Goal: Register for event/course

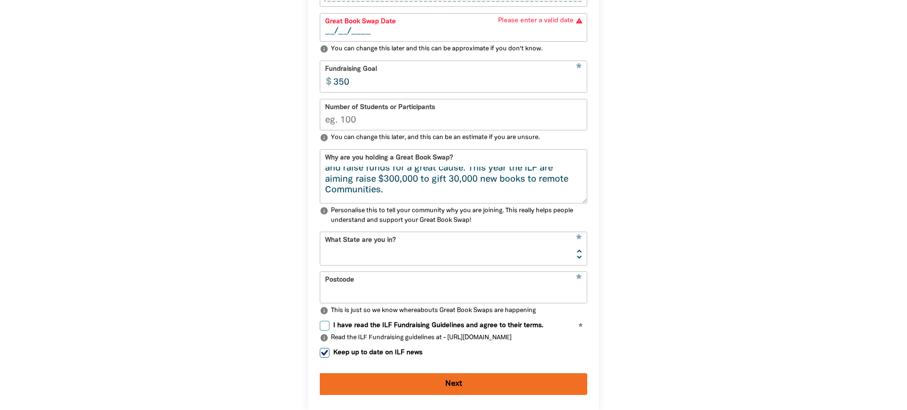
scroll to position [87, 0]
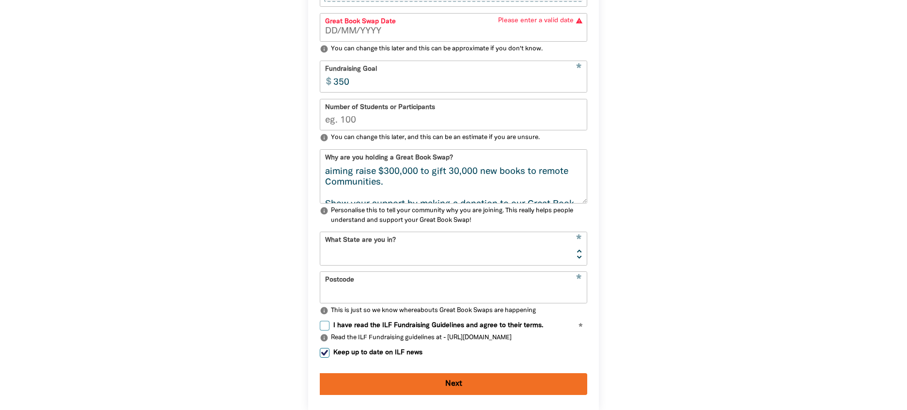
click at [409, 244] on select "[GEOGRAPHIC_DATA] [GEOGRAPHIC_DATA] QLD [GEOGRAPHIC_DATA] [GEOGRAPHIC_DATA] SA …" at bounding box center [453, 248] width 267 height 32
select select "[GEOGRAPHIC_DATA]"
click at [392, 285] on input "Postcode" at bounding box center [453, 287] width 267 height 31
type input "2753"
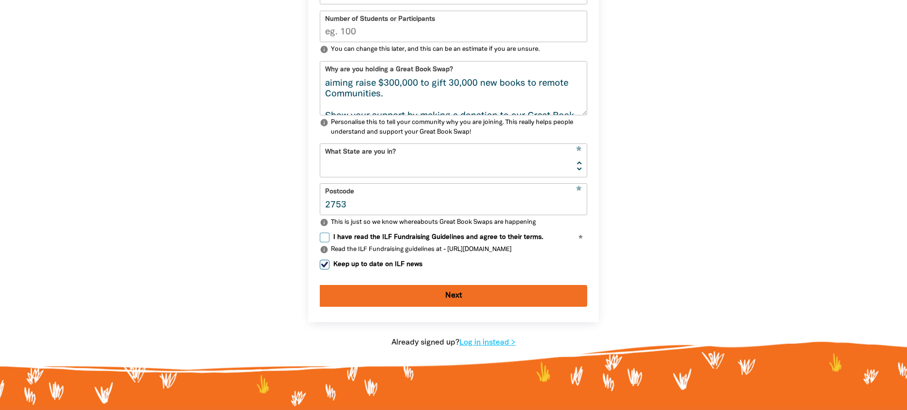
scroll to position [511, 0]
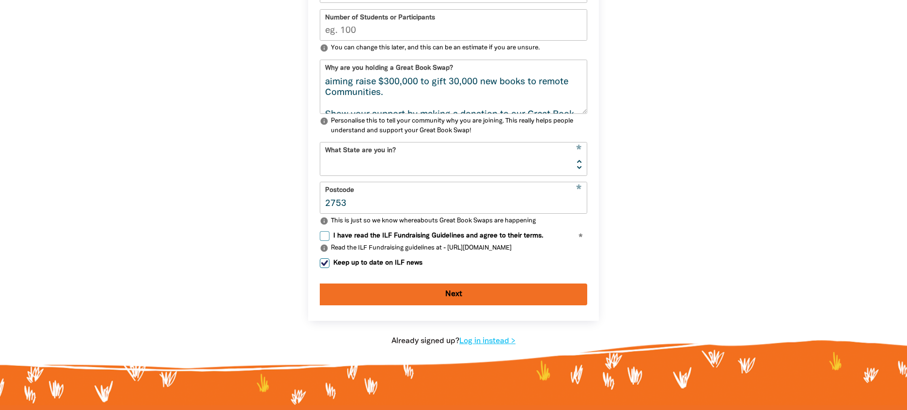
click at [322, 235] on input "I have read the ILF Fundraising Guidelines and agree to their terms." at bounding box center [325, 236] width 10 height 10
checkbox input "true"
click at [406, 293] on button "Next" at bounding box center [453, 294] width 267 height 22
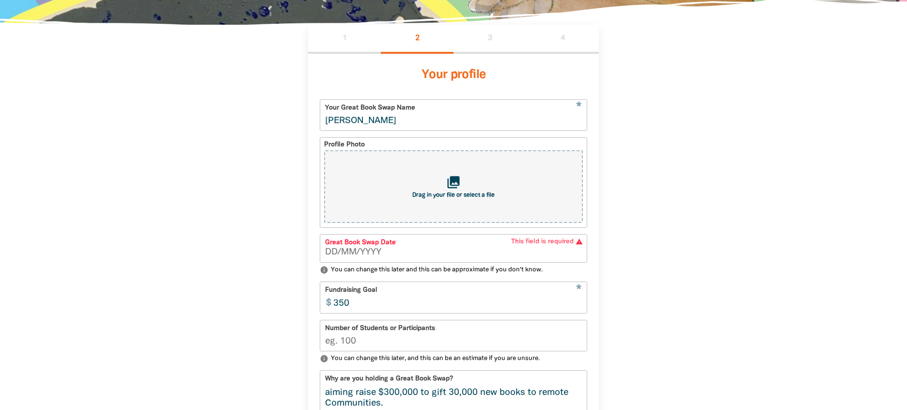
scroll to position [196, 0]
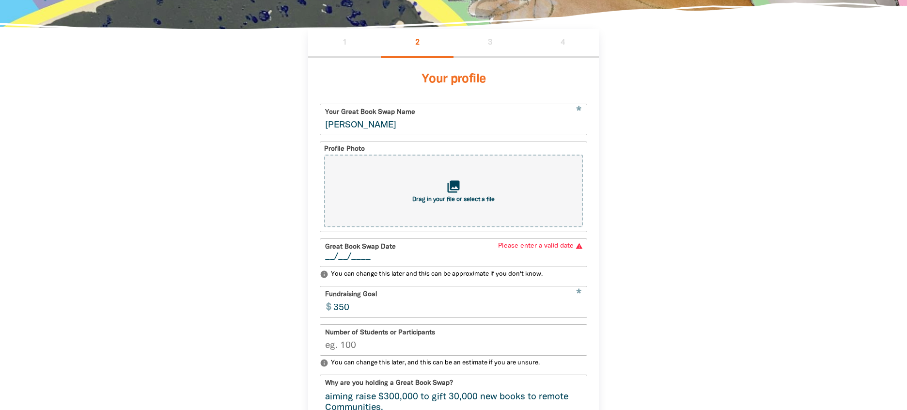
click at [335, 255] on input "__/__/____" at bounding box center [453, 256] width 257 height 9
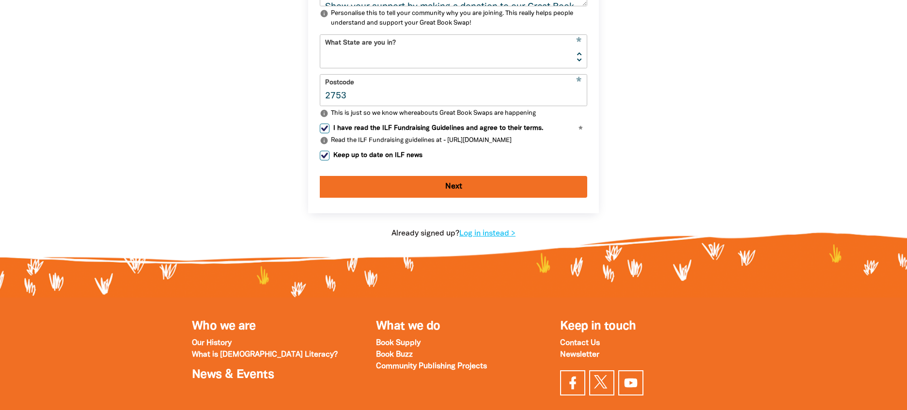
type input "[DATE]"
click at [426, 185] on button "Next" at bounding box center [453, 187] width 267 height 22
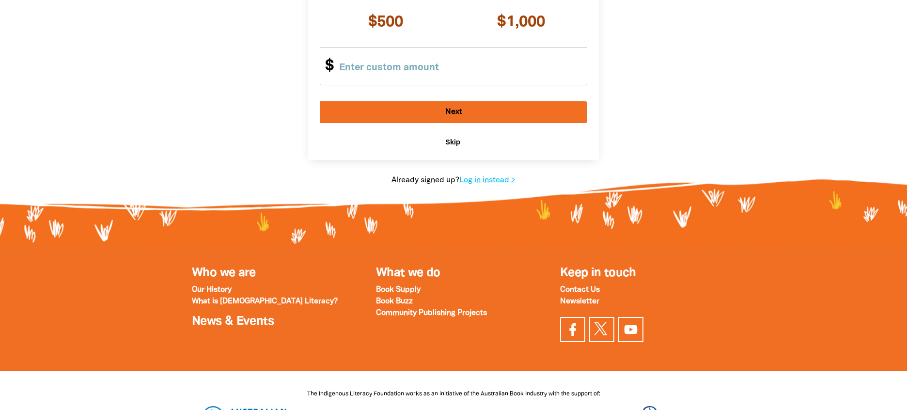
scroll to position [160, 0]
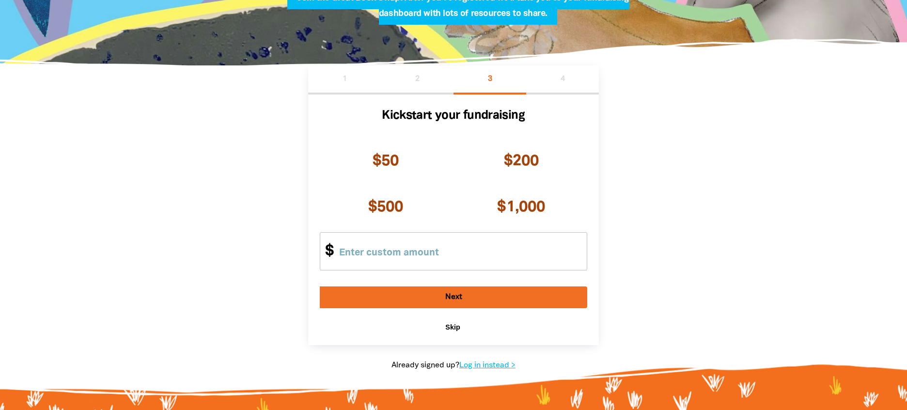
click at [461, 327] on span "chevron_right" at bounding box center [464, 327] width 9 height 9
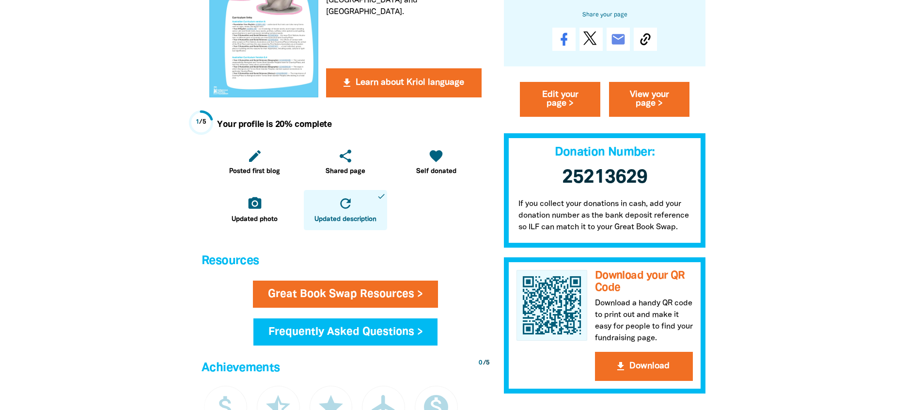
scroll to position [340, 0]
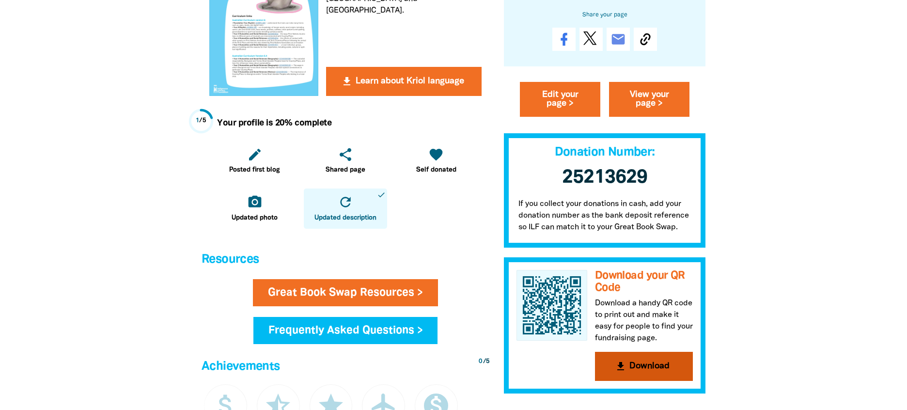
click at [646, 364] on button "get_app Download" at bounding box center [644, 366] width 98 height 29
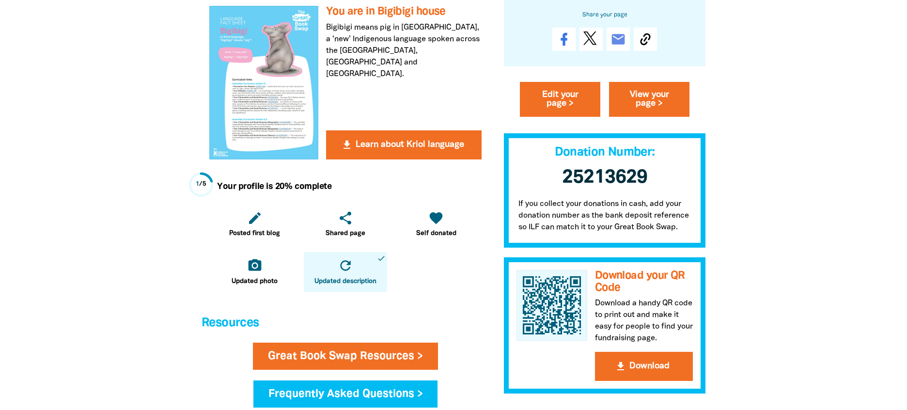
scroll to position [250, 0]
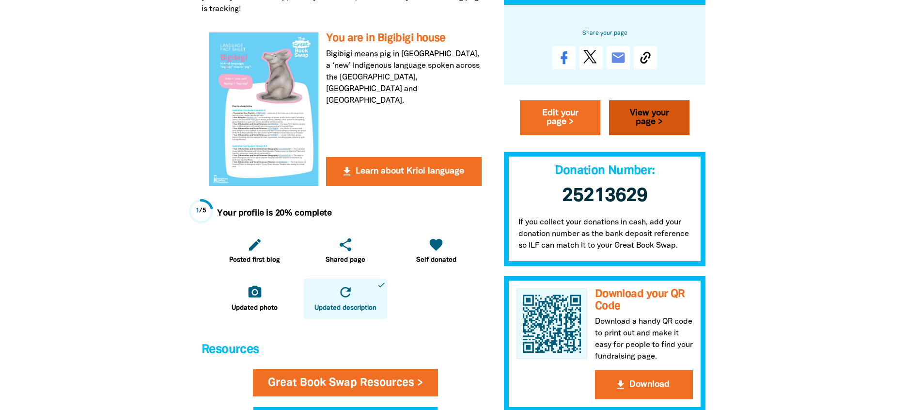
click at [647, 117] on link "View your page >" at bounding box center [649, 118] width 80 height 35
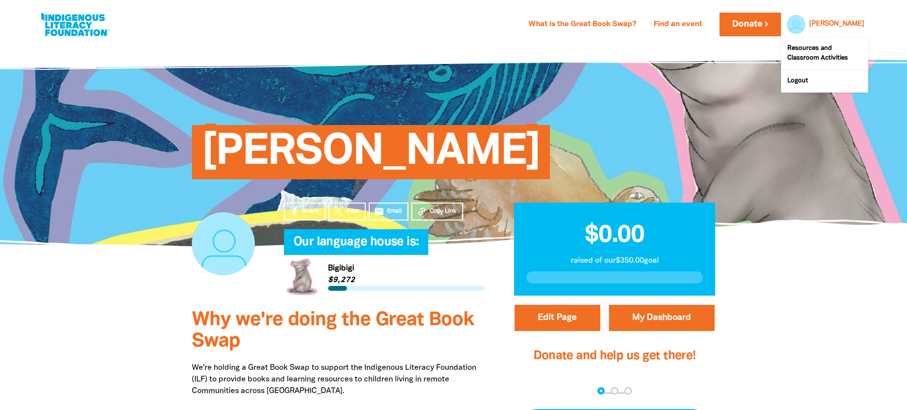
click at [857, 22] on link "[PERSON_NAME]" at bounding box center [836, 24] width 55 height 7
click at [805, 21] on div at bounding box center [793, 24] width 23 height 23
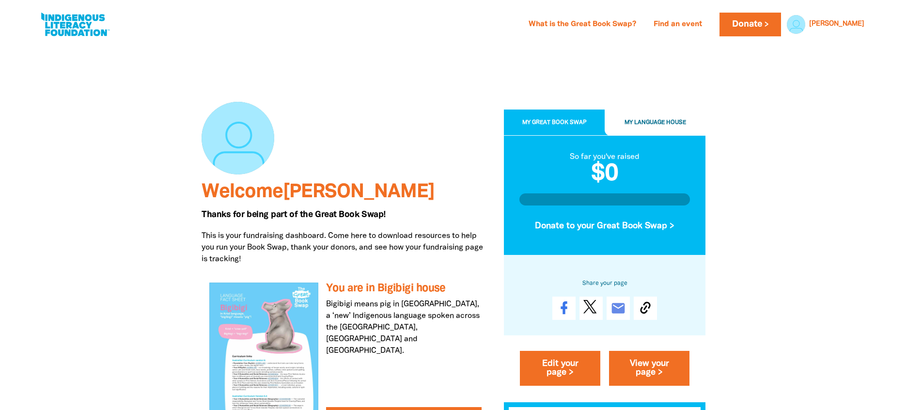
scroll to position [250, 0]
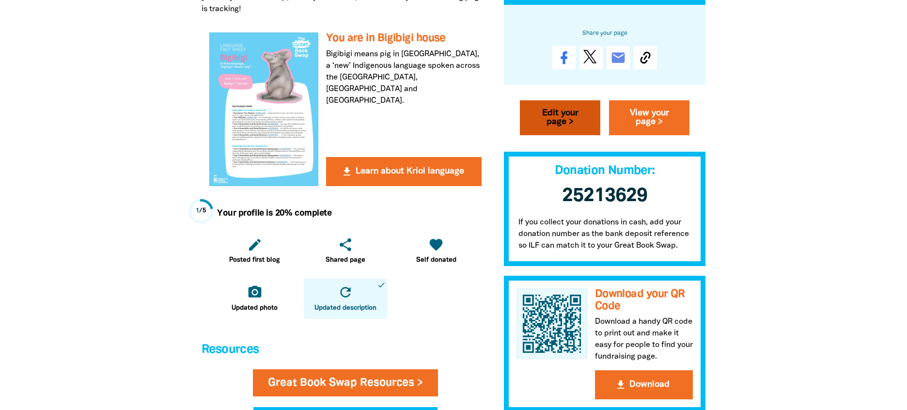
click at [563, 112] on link "Edit your page >" at bounding box center [560, 118] width 80 height 35
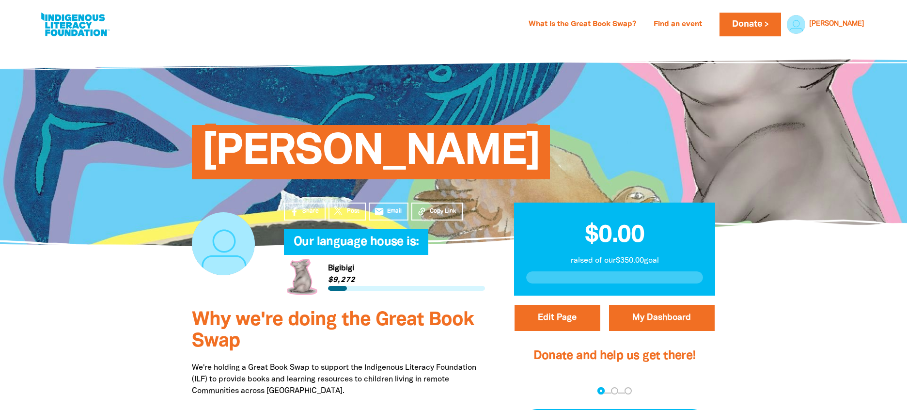
select select "[GEOGRAPHIC_DATA]"
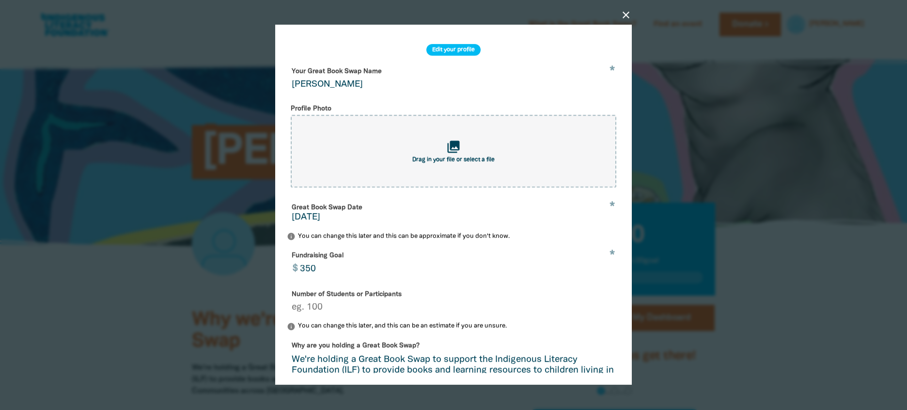
drag, startPoint x: 354, startPoint y: 83, endPoint x: 292, endPoint y: 86, distance: 62.6
click at [292, 86] on input "[PERSON_NAME]" at bounding box center [453, 78] width 333 height 31
click at [624, 14] on icon "close" at bounding box center [626, 15] width 12 height 12
click at [481, 88] on input "St Monica's" at bounding box center [453, 78] width 333 height 31
type input "St Monica's Great Book Swap"
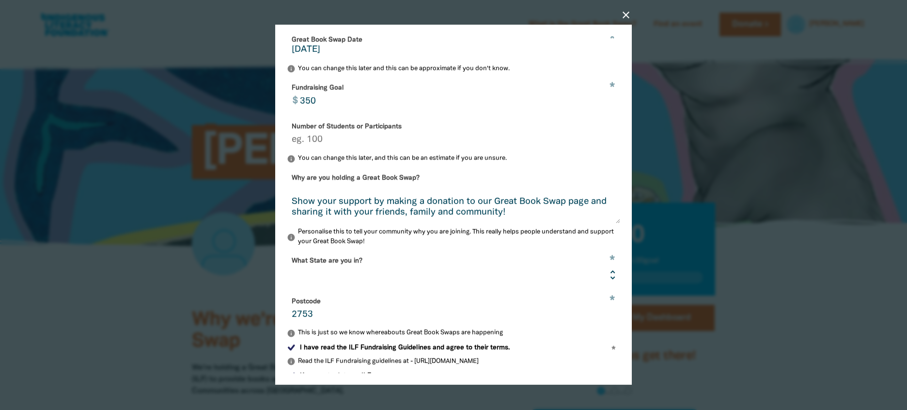
scroll to position [209, 0]
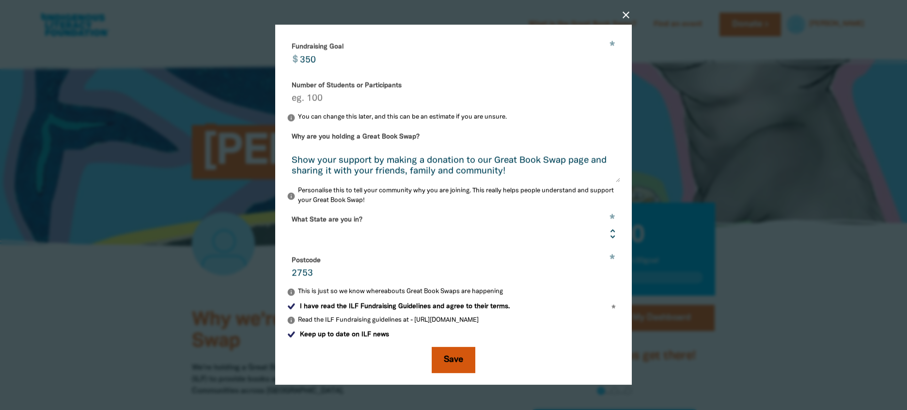
click at [449, 357] on button "Save" at bounding box center [454, 360] width 44 height 26
